Goal: Transaction & Acquisition: Purchase product/service

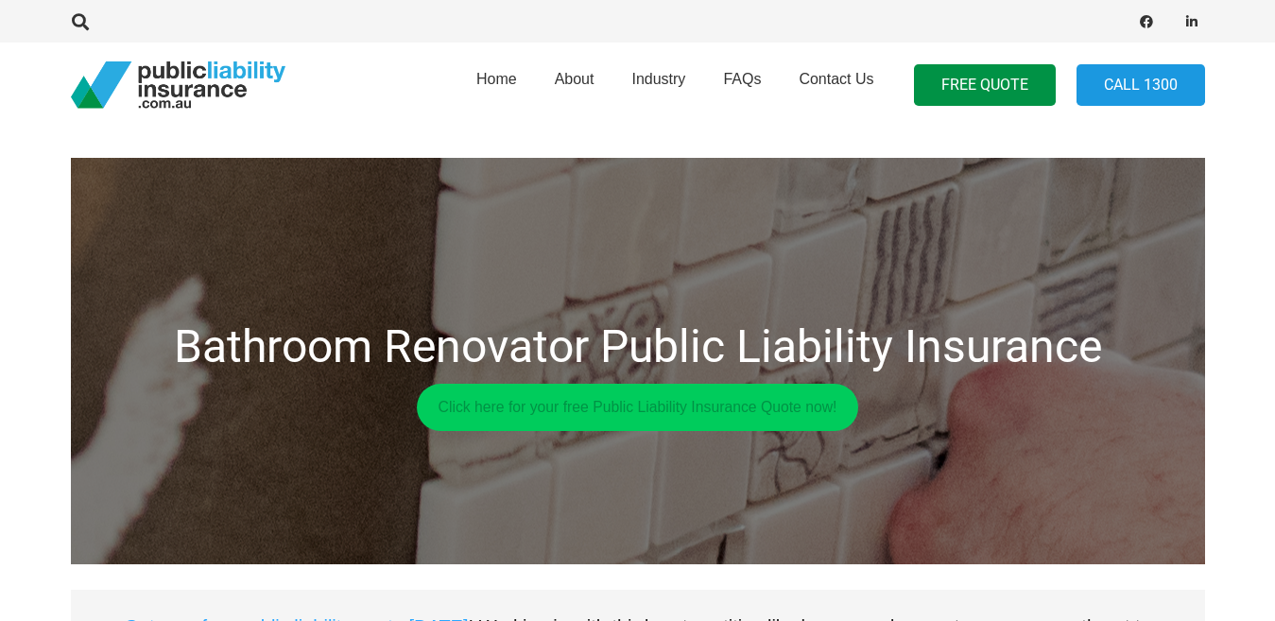
click at [600, 412] on link "Click here for your free Public Liability Insurance Quote now!" at bounding box center [638, 407] width 442 height 47
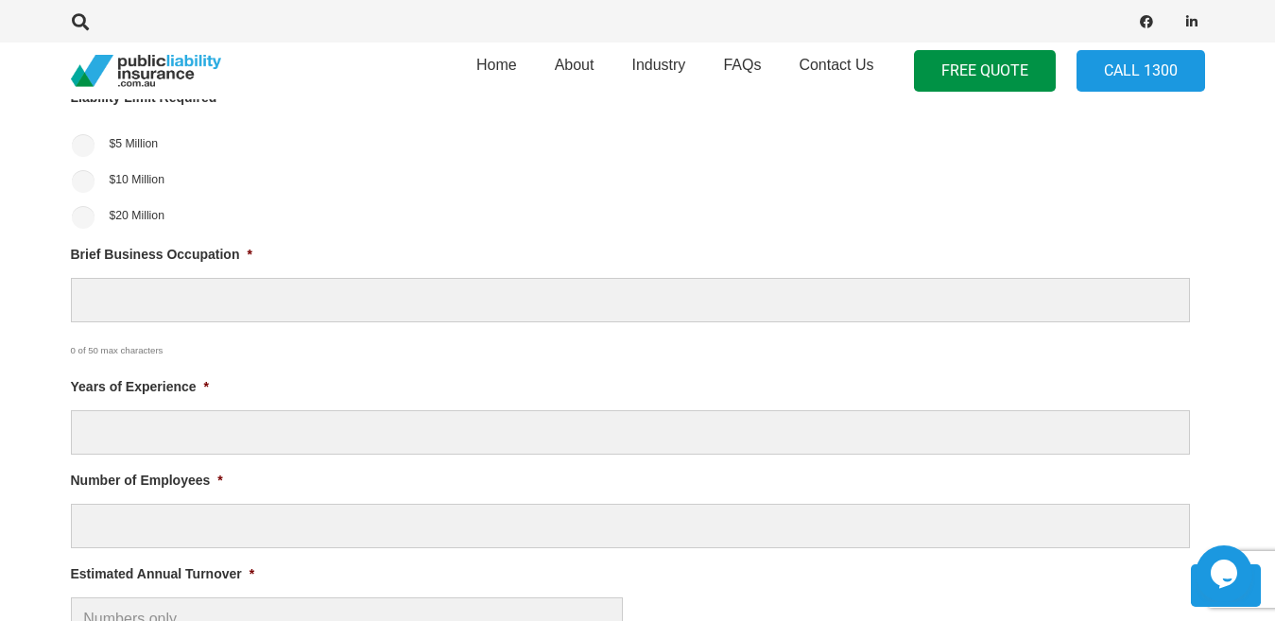
scroll to position [768, 0]
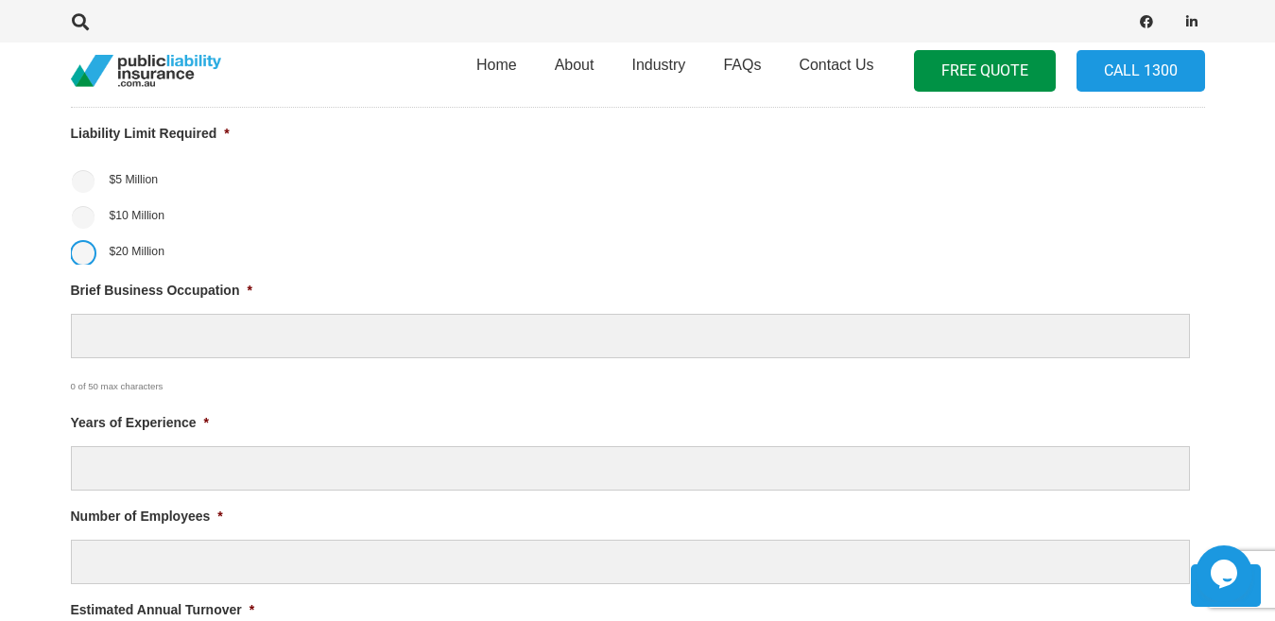
click at [81, 258] on input "$20 Million" at bounding box center [83, 253] width 23 height 23
radio input "true"
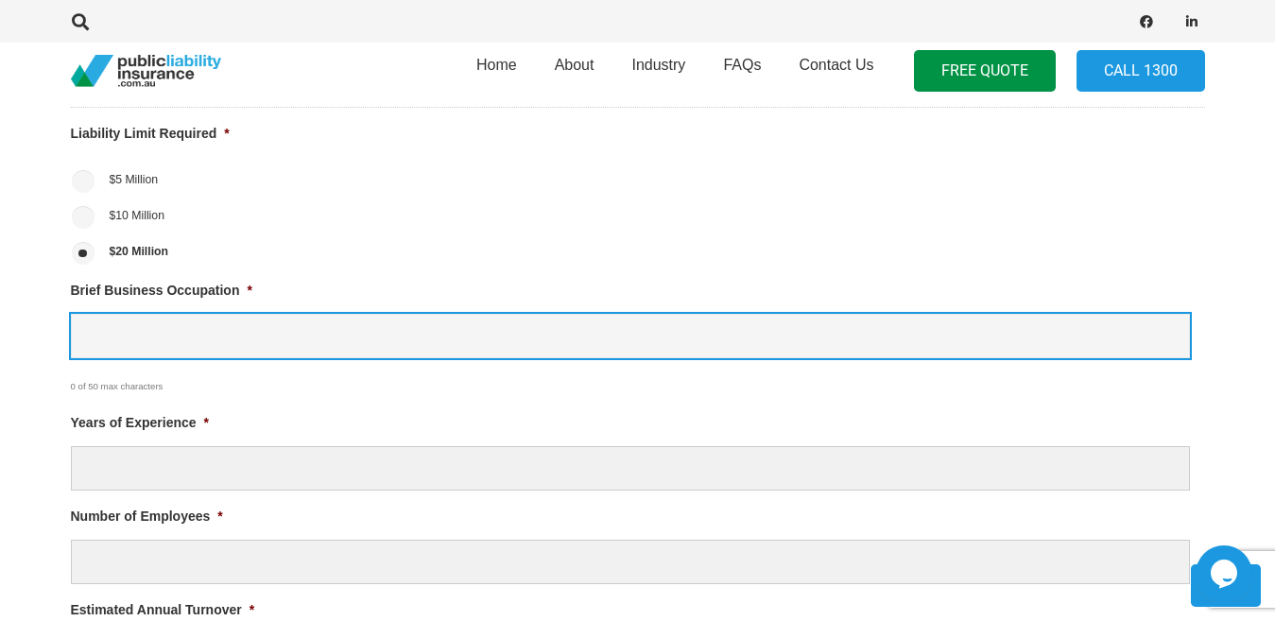
click at [119, 341] on input "Brief Business Occupation *" at bounding box center [630, 336] width 1119 height 44
drag, startPoint x: 119, startPoint y: 341, endPoint x: 248, endPoint y: 288, distance: 139.0
click at [248, 288] on li "Brief Business Occupation * 0 of 50 max characters" at bounding box center [638, 338] width 1134 height 117
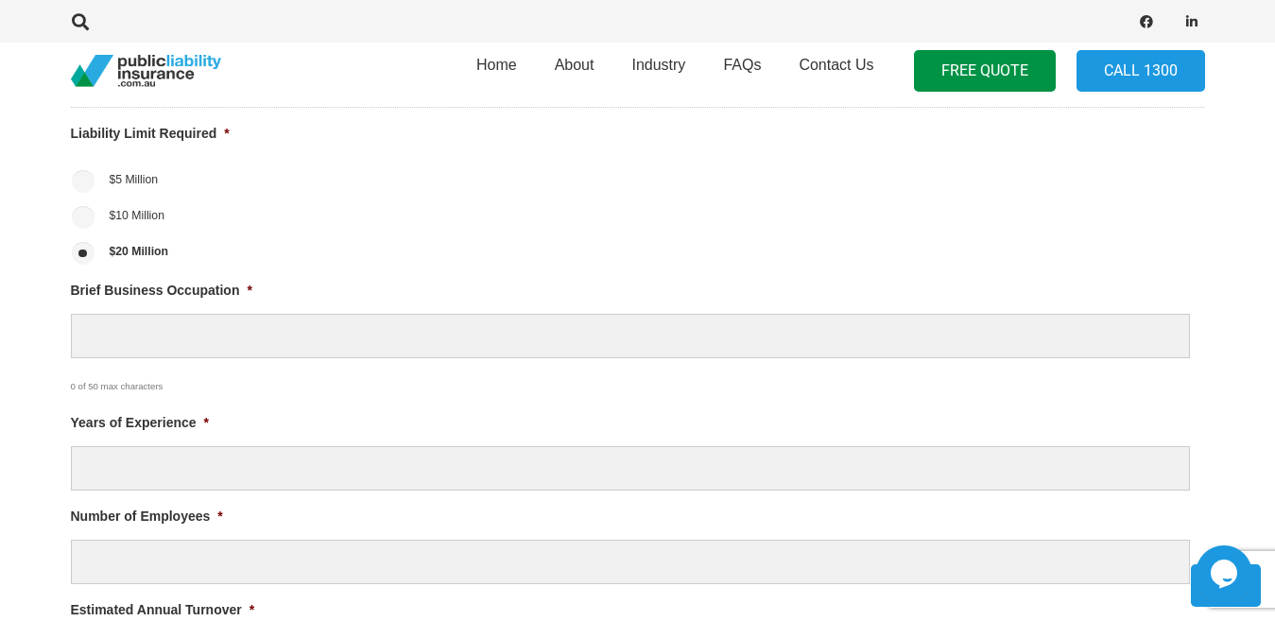
click at [248, 288] on span "*" at bounding box center [249, 290] width 5 height 15
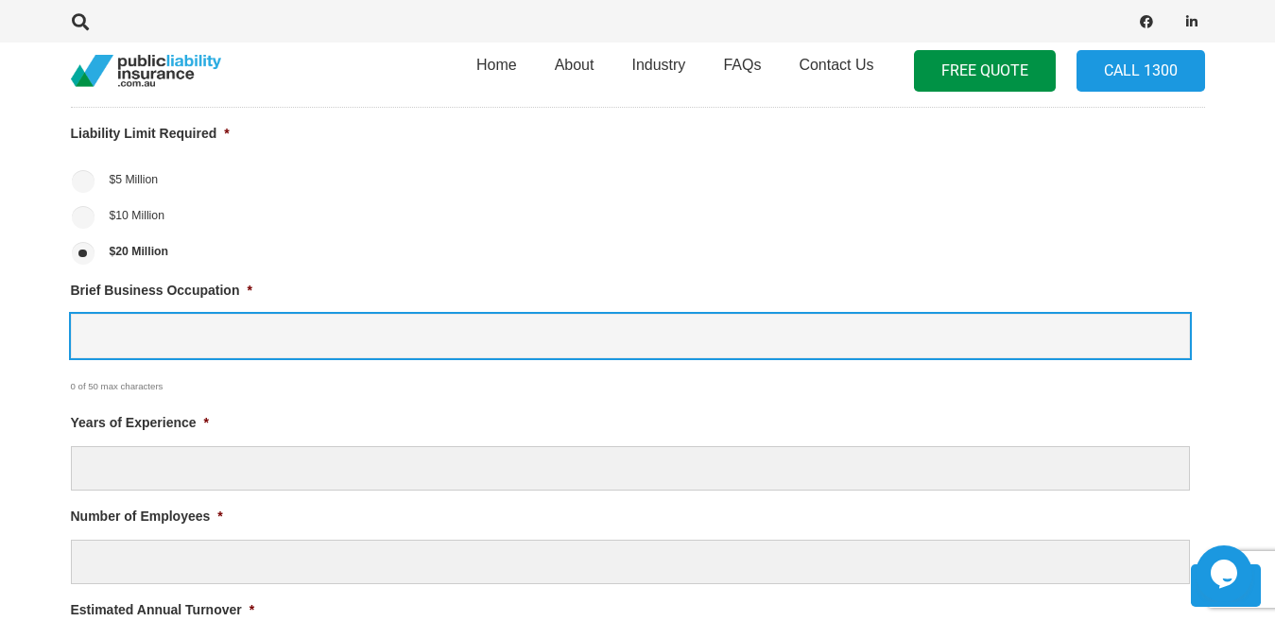
click at [248, 314] on input "Brief Business Occupation *" at bounding box center [630, 336] width 1119 height 44
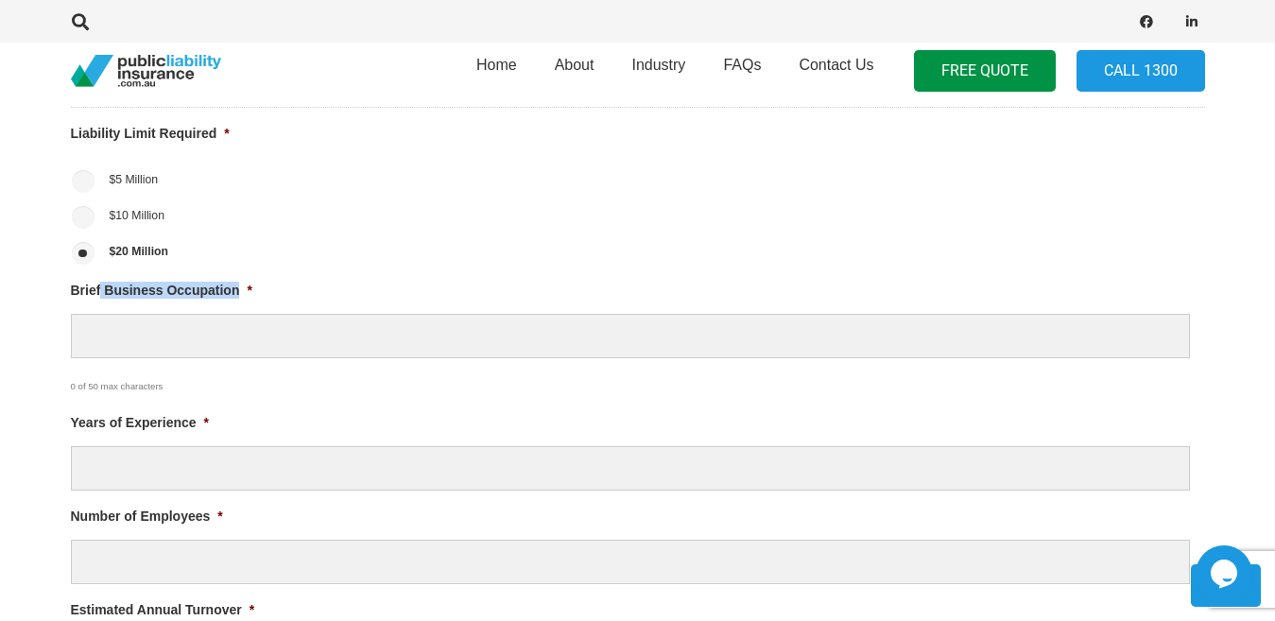
drag, startPoint x: 104, startPoint y: 290, endPoint x: 237, endPoint y: 285, distance: 133.4
click at [237, 285] on label "Brief Business Occupation *" at bounding box center [161, 290] width 181 height 17
click at [64, 287] on div "1 Business Information 2 Personal Information Liability Limit Required * $5 Mil…" at bounding box center [638, 549] width 1180 height 1010
click at [68, 290] on div "1 Business Information 2 Personal Information Liability Limit Required * $5 Mil…" at bounding box center [638, 549] width 1180 height 1010
drag, startPoint x: 68, startPoint y: 290, endPoint x: 209, endPoint y: 288, distance: 140.9
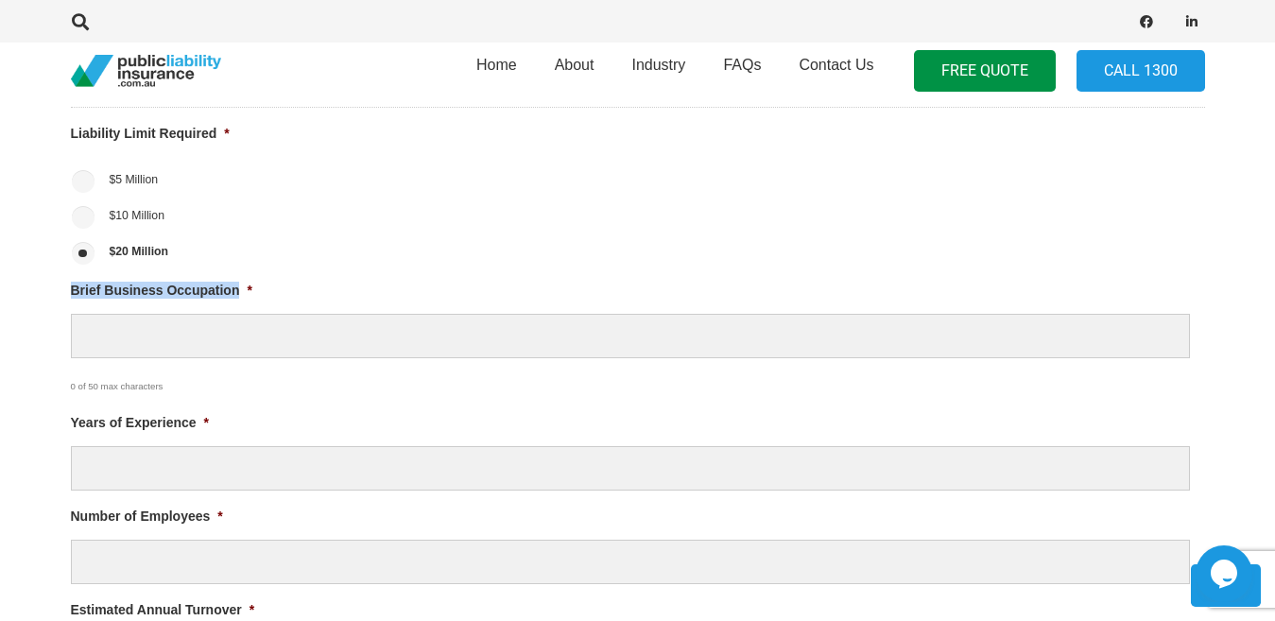
click at [209, 288] on div "1 Business Information 2 Personal Information Liability Limit Required * $5 Mil…" at bounding box center [638, 549] width 1180 height 1010
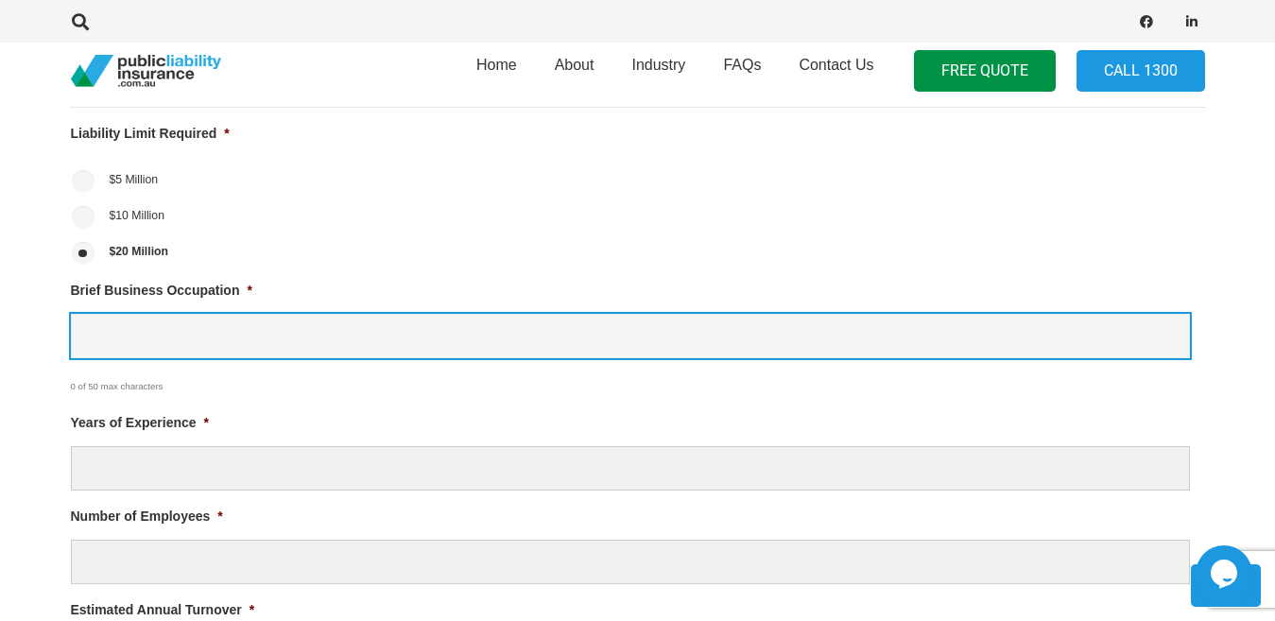
click at [112, 336] on input "Brief Business Occupation *" at bounding box center [630, 336] width 1119 height 44
type input "bathroom renovation"
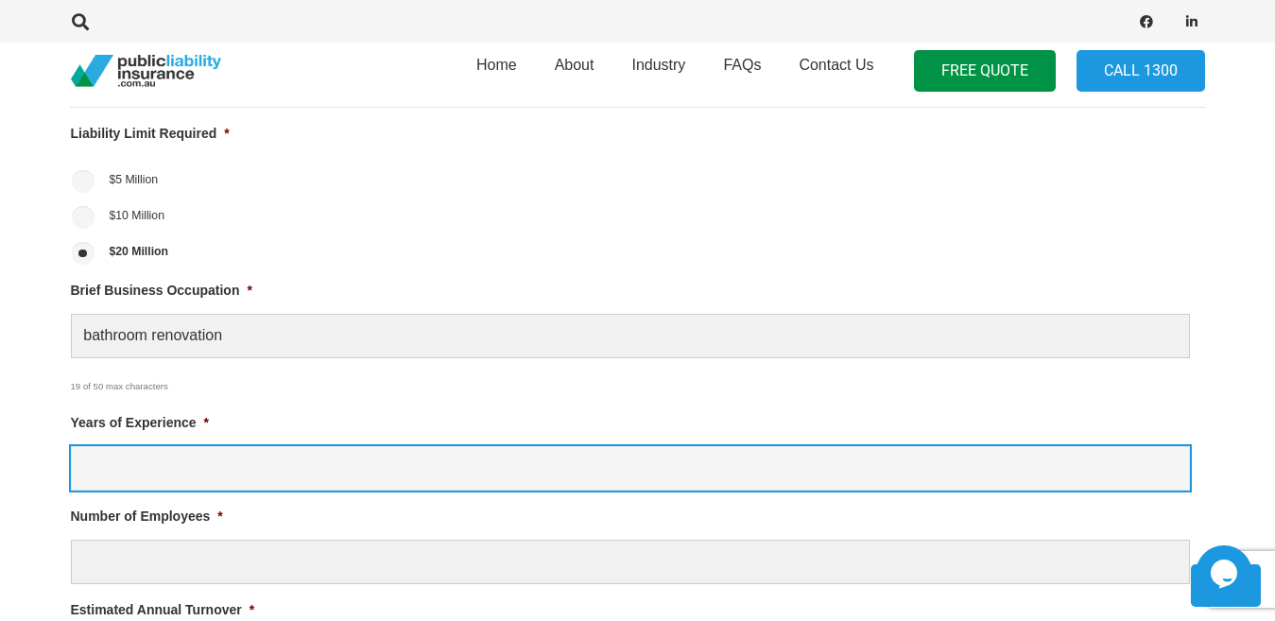
click at [123, 461] on input "Years of Experience *" at bounding box center [630, 468] width 1119 height 44
type input "16"
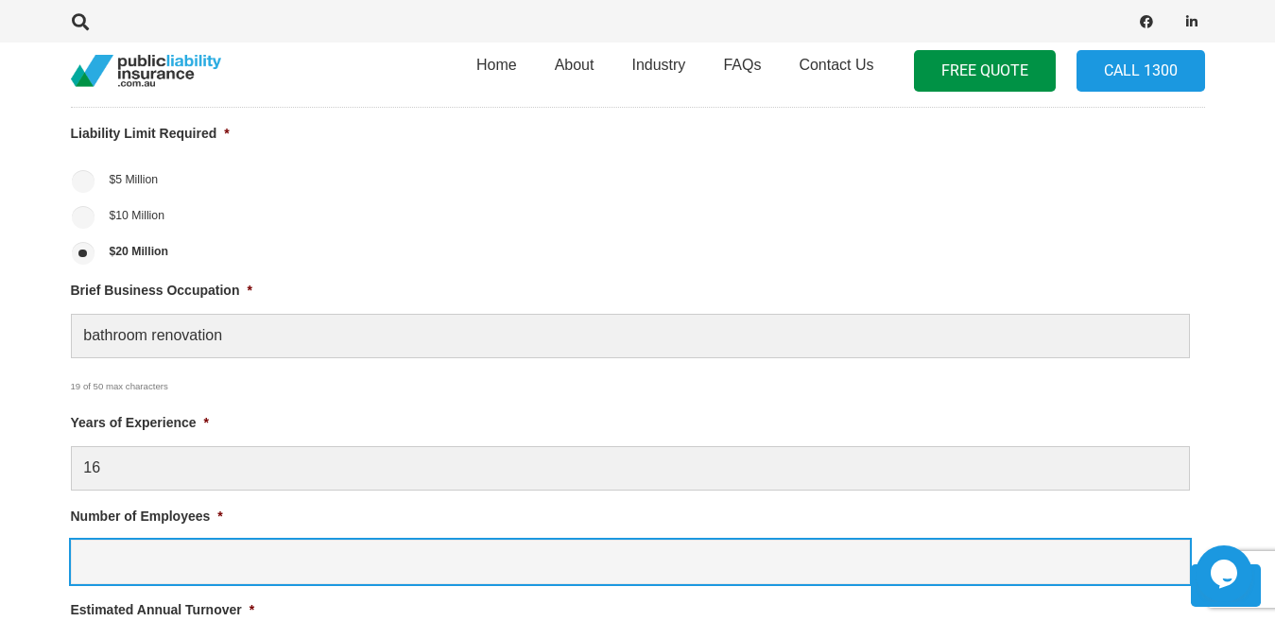
click at [123, 561] on input "Number of Employees *" at bounding box center [630, 562] width 1119 height 44
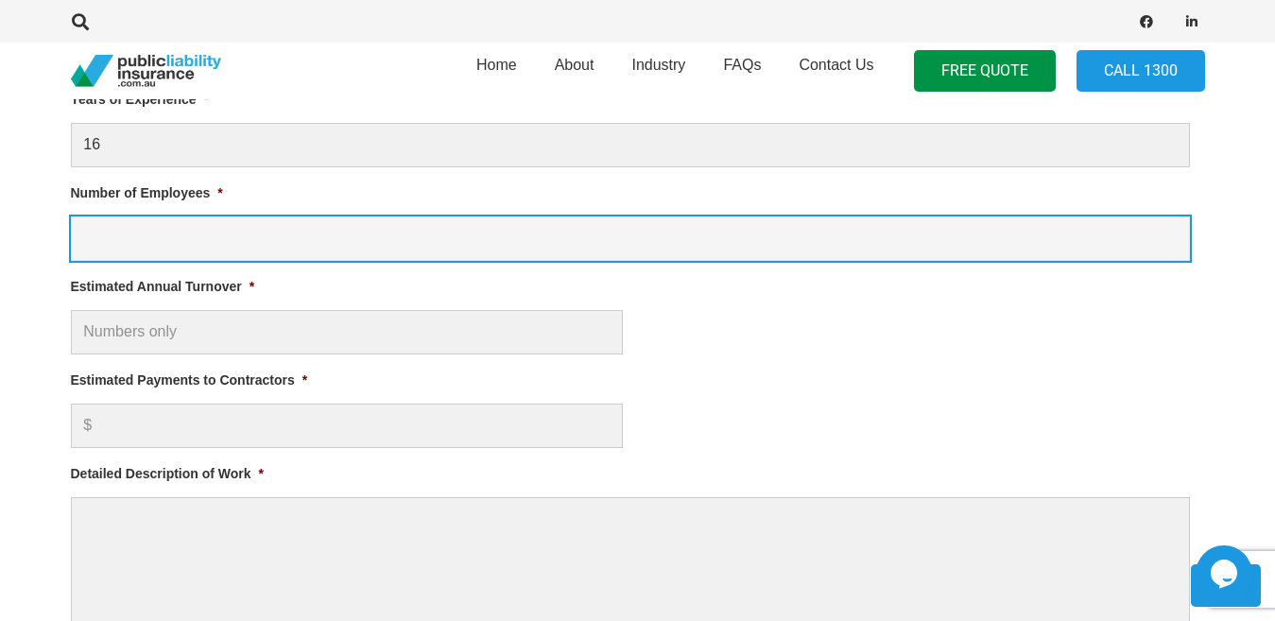
scroll to position [1083, 0]
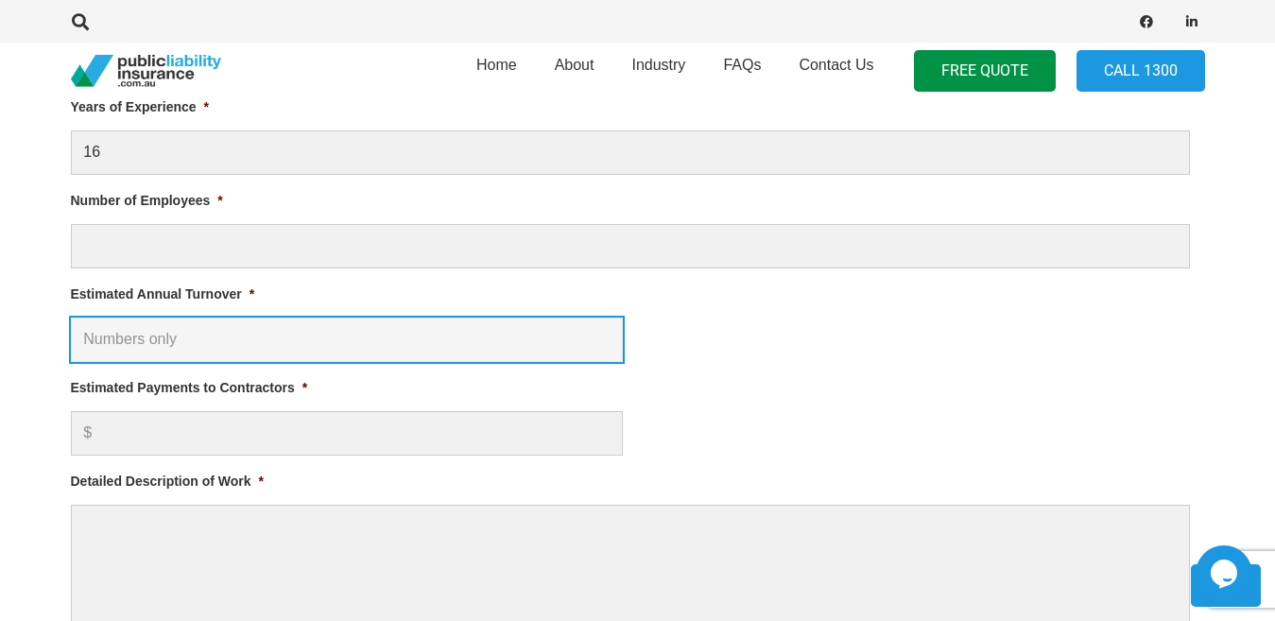
click at [219, 345] on input "Estimated Annual Turnover *" at bounding box center [347, 340] width 552 height 44
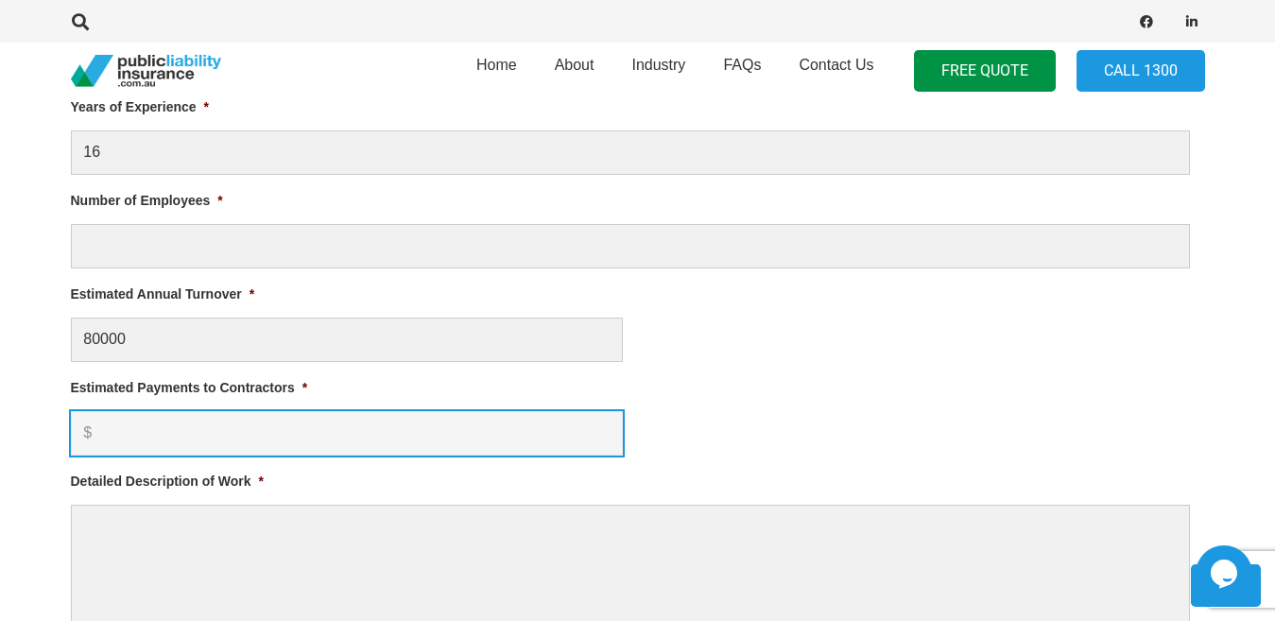
type input "$ 80,000.00"
click at [163, 435] on input "Estimated Payments to Contractors *" at bounding box center [347, 433] width 552 height 44
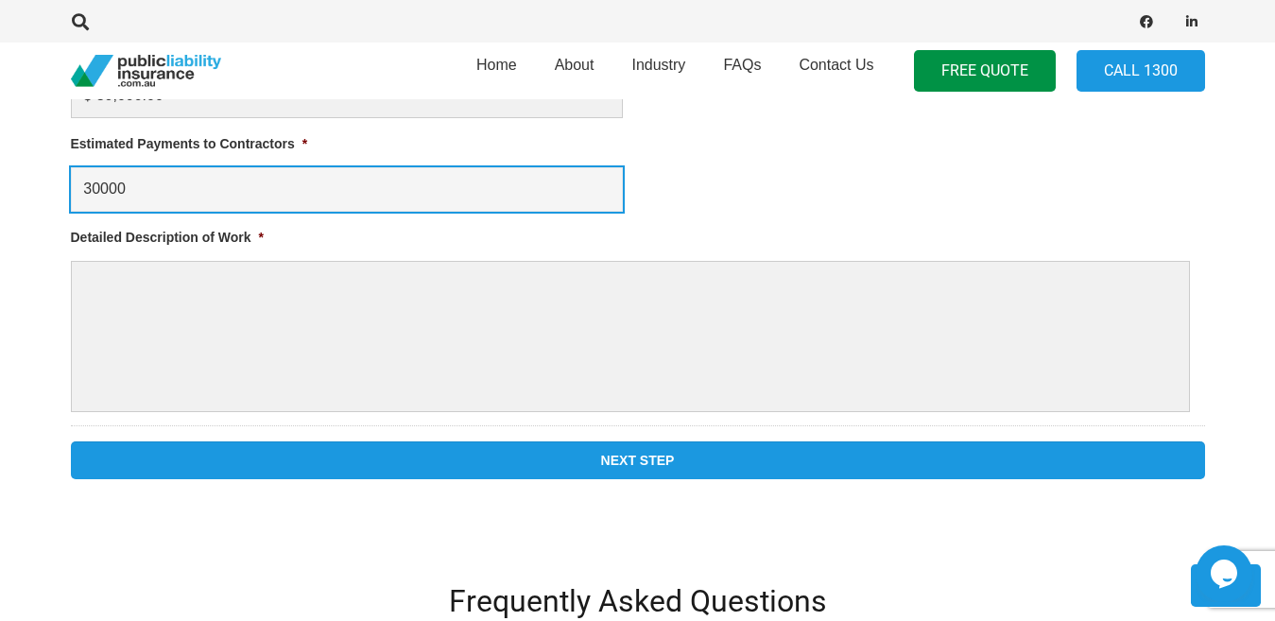
scroll to position [1277, 0]
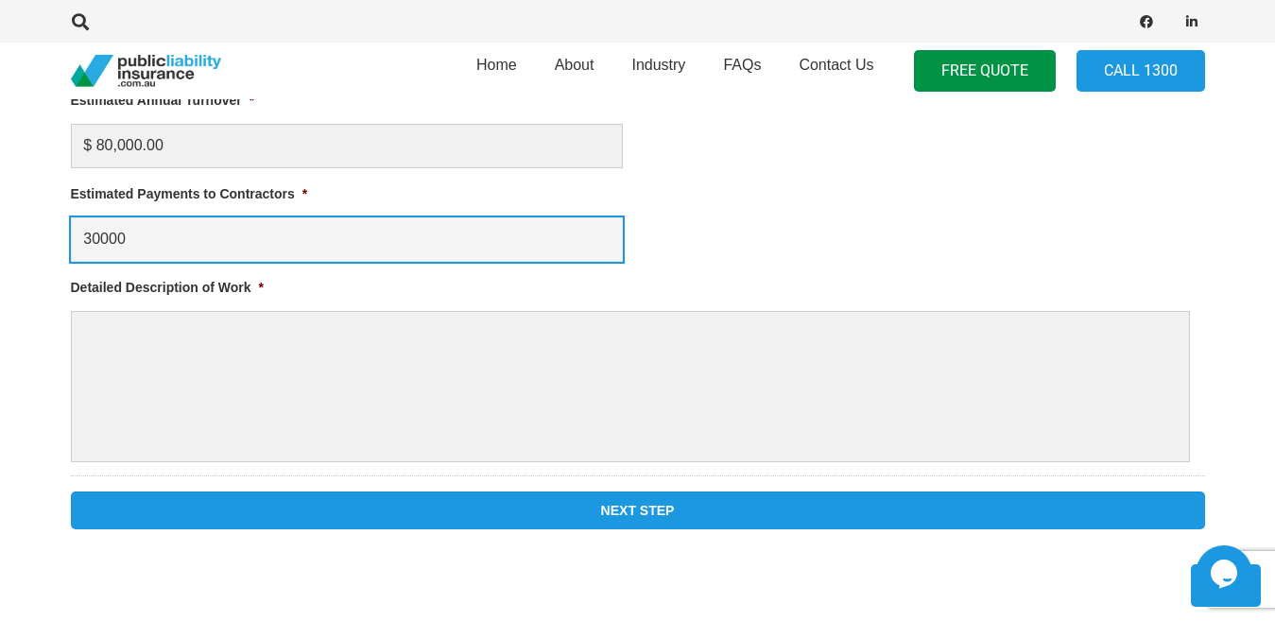
type input "30000"
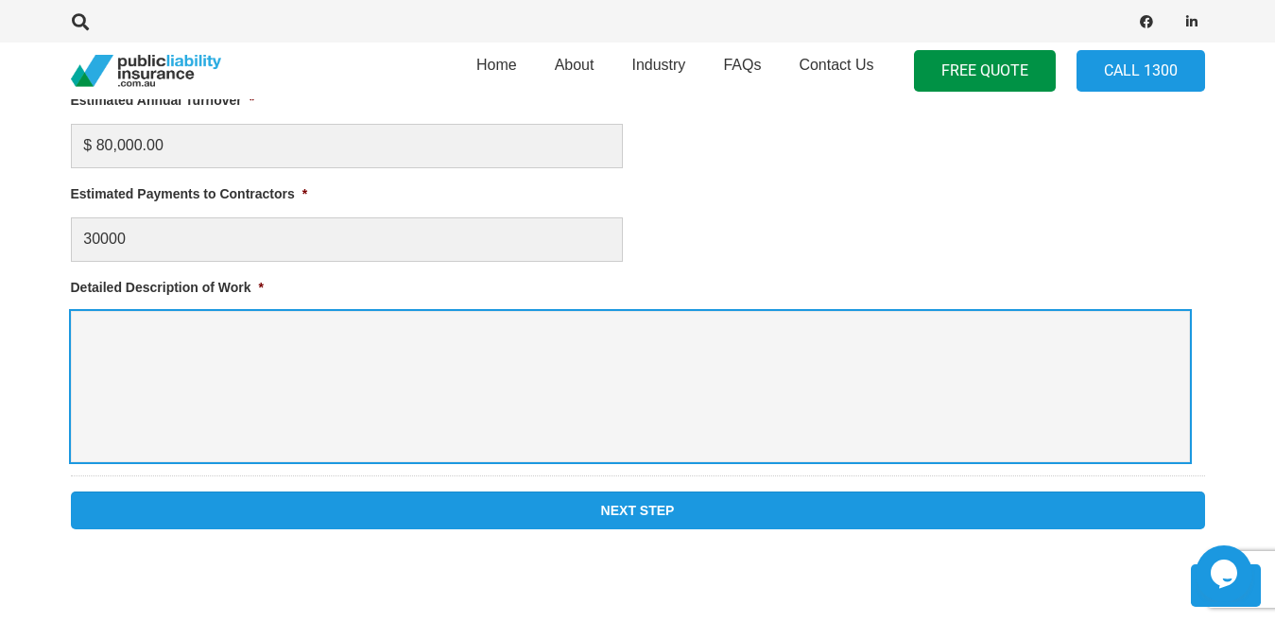
click at [93, 339] on textarea "Detailed Description of Work *" at bounding box center [630, 386] width 1119 height 151
type textarea "bathroom renovation"
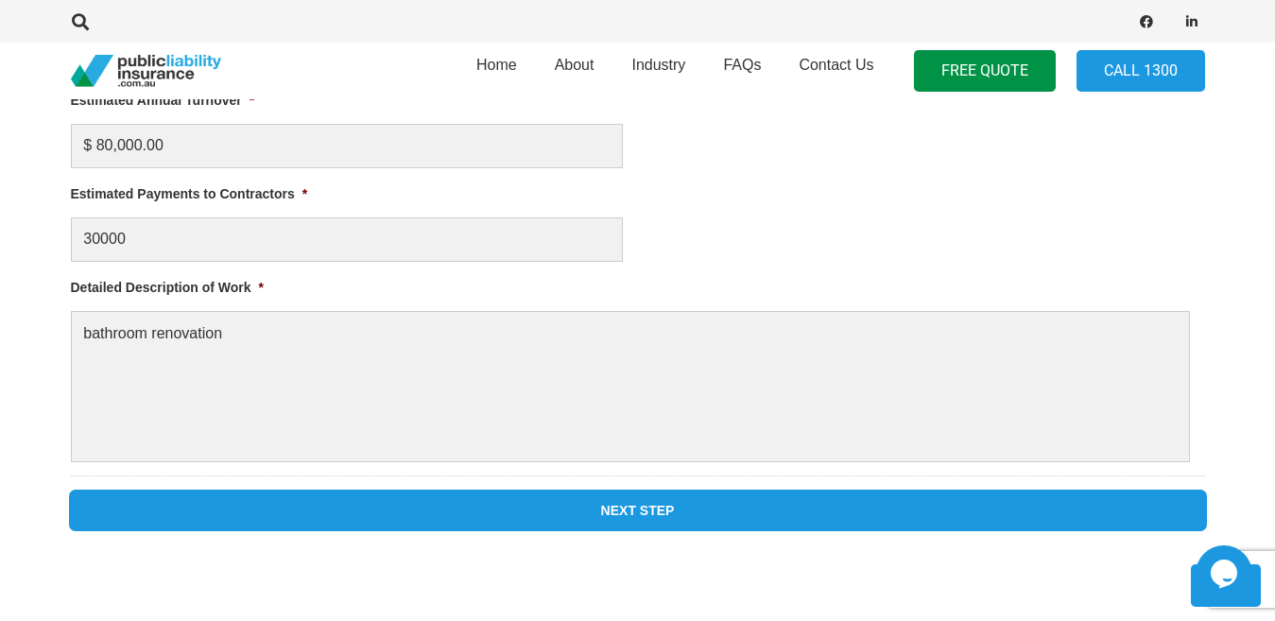
click at [665, 504] on input "Next Step" at bounding box center [638, 511] width 1134 height 38
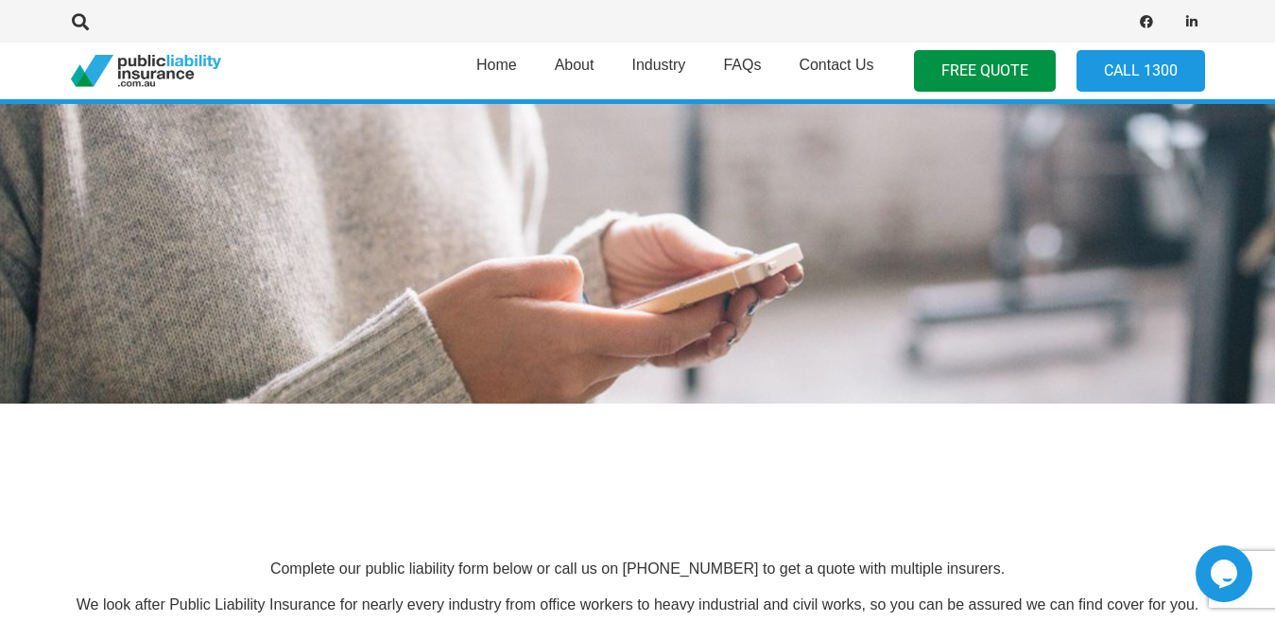
scroll to position [128, 0]
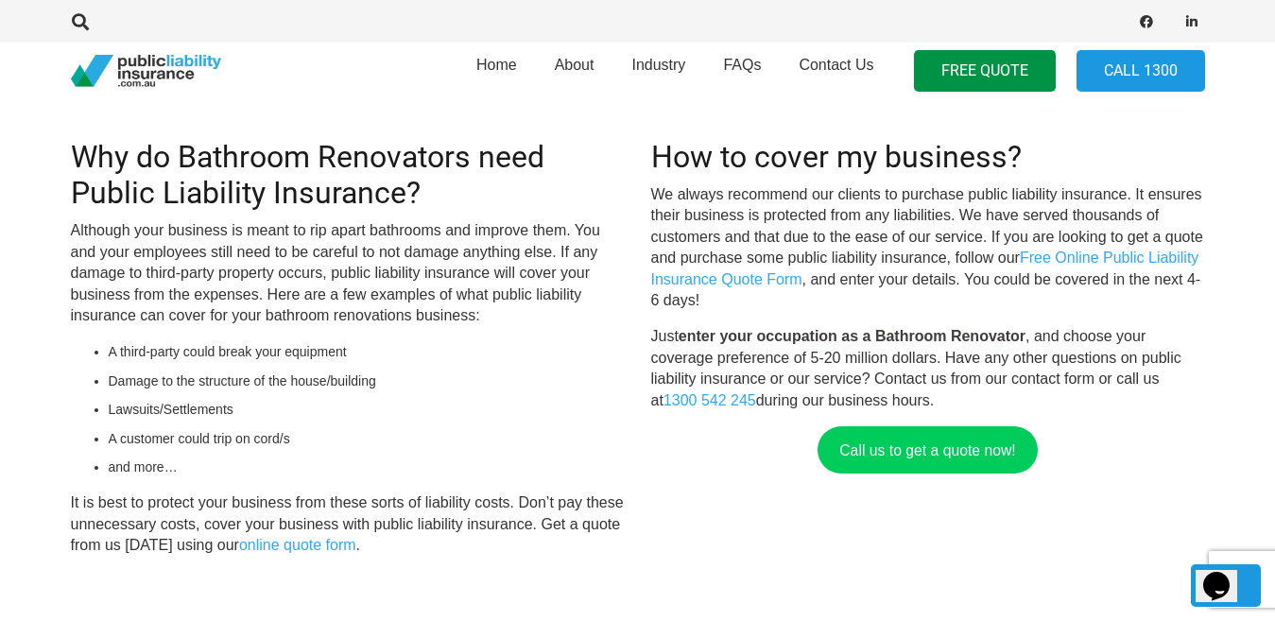
scroll to position [626, 0]
